Goal: Information Seeking & Learning: Check status

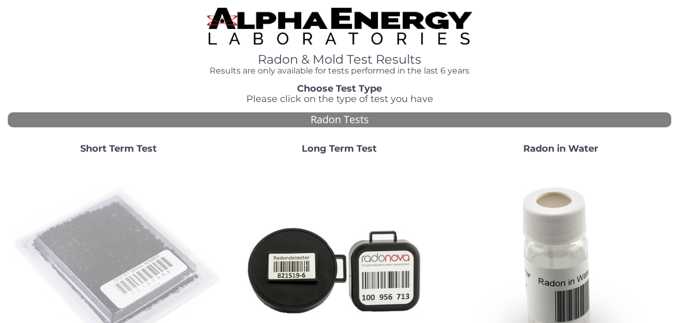
click at [147, 226] on img at bounding box center [118, 268] width 213 height 213
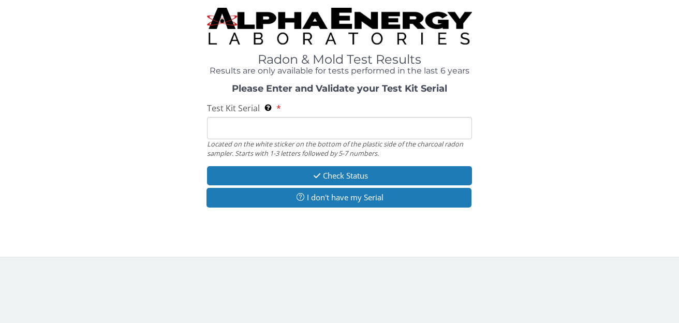
click at [362, 123] on input "Test Kit Serial Located on the white sticker on the bottom of the plastic side …" at bounding box center [339, 128] width 265 height 22
type input "FE459870"
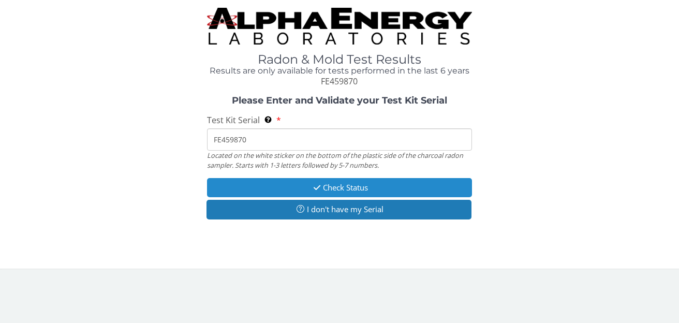
click at [300, 185] on button "Check Status" at bounding box center [339, 187] width 265 height 19
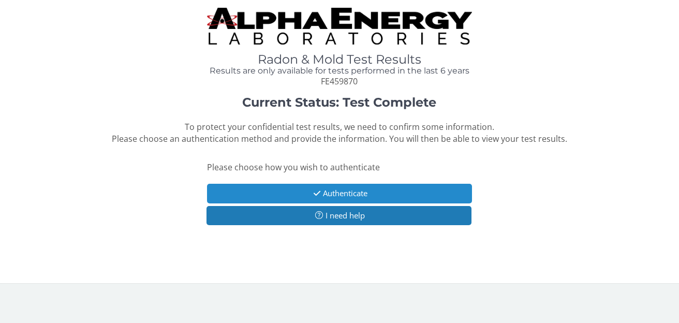
click at [342, 194] on button "Authenticate" at bounding box center [339, 193] width 265 height 19
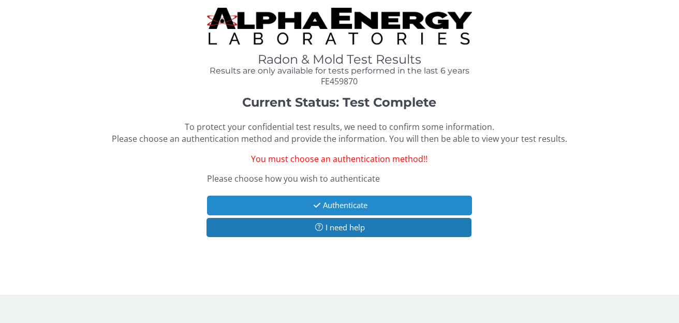
click at [444, 202] on button "Authenticate" at bounding box center [339, 205] width 265 height 19
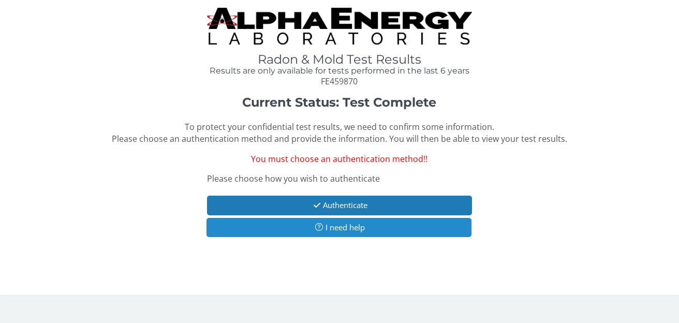
click at [390, 225] on button "I need help" at bounding box center [338, 227] width 265 height 19
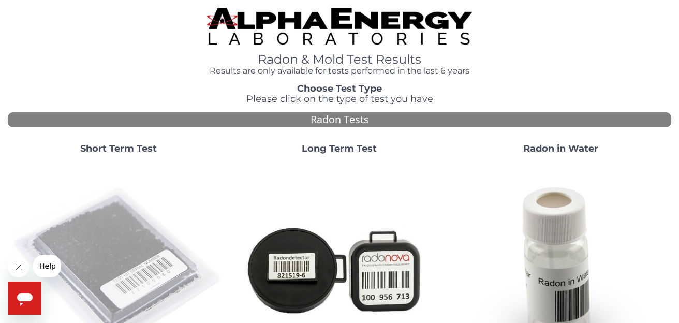
click at [92, 254] on img at bounding box center [118, 268] width 213 height 213
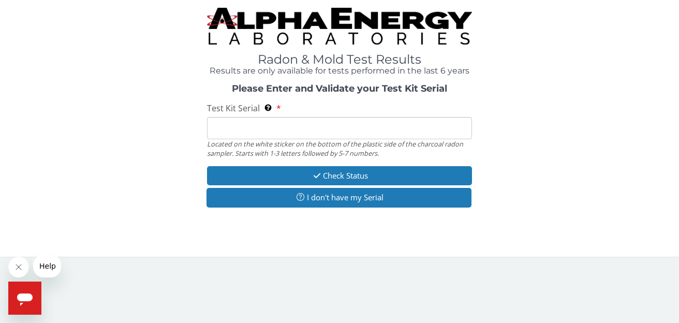
click at [305, 129] on input "Test Kit Serial Located on the white sticker on the bottom of the plastic side …" at bounding box center [339, 128] width 265 height 22
type input "FE459870"
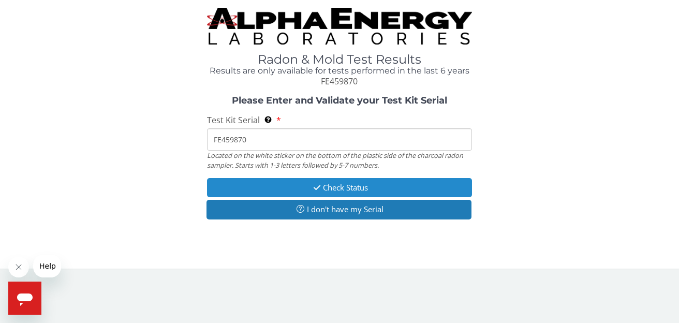
click at [232, 184] on button "Check Status" at bounding box center [339, 187] width 265 height 19
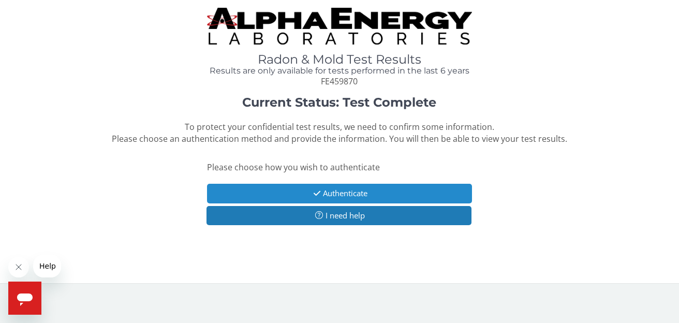
click at [234, 189] on button "Authenticate" at bounding box center [339, 193] width 265 height 19
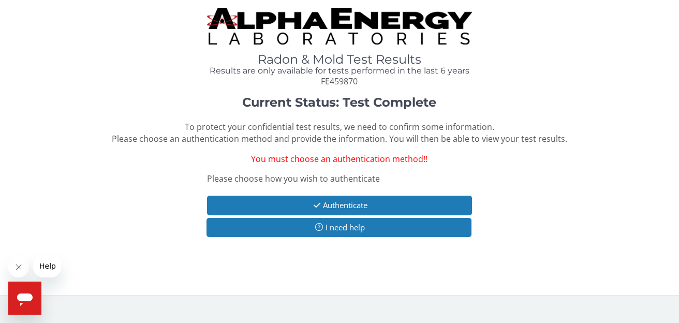
click at [47, 269] on span "Help" at bounding box center [47, 266] width 17 height 8
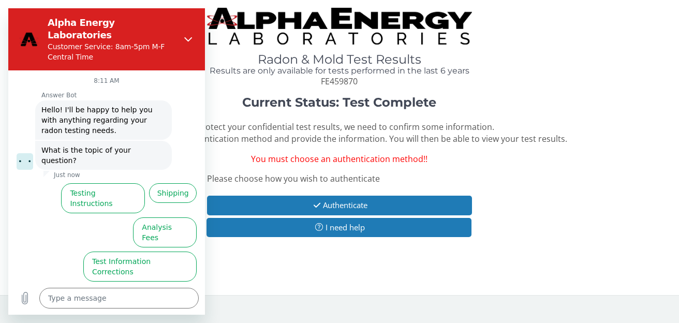
click at [72, 286] on button "Test Results" at bounding box center [60, 301] width 58 height 30
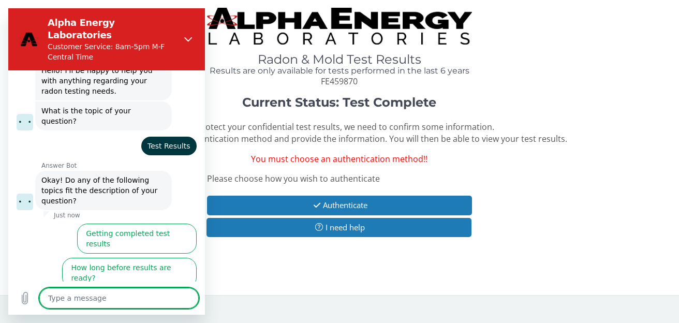
scroll to position [42, 0]
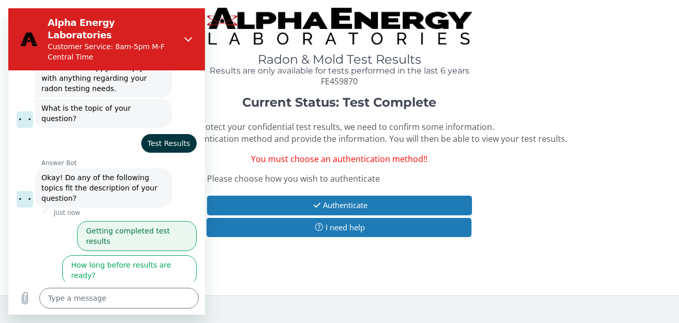
click at [169, 221] on button "Getting completed test results" at bounding box center [137, 236] width 120 height 30
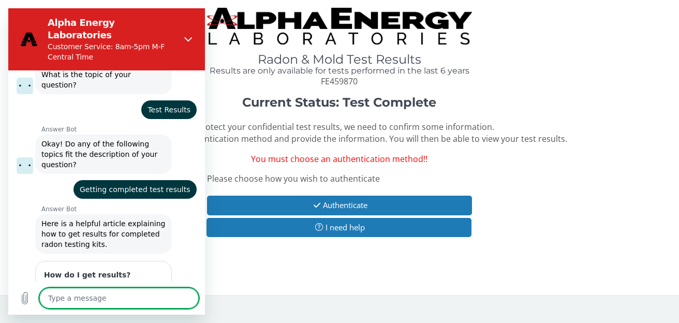
scroll to position [120, 0]
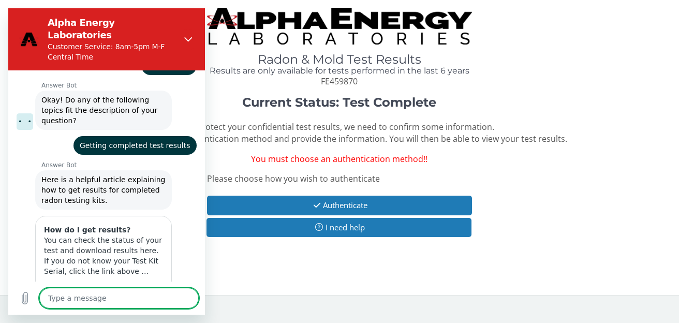
type textarea "x"
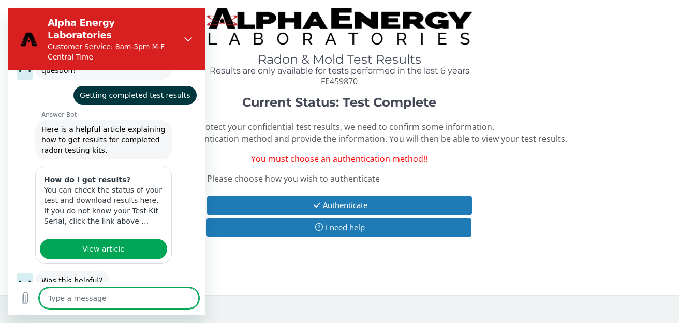
scroll to position [181, 0]
